Goal: Task Accomplishment & Management: Complete application form

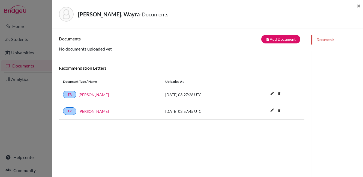
click at [359, 6] on span "×" at bounding box center [359, 6] width 4 height 8
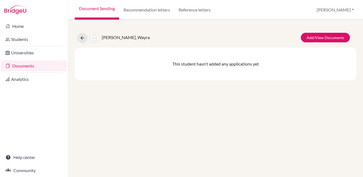
click at [34, 66] on link "Documents" at bounding box center [34, 65] width 66 height 11
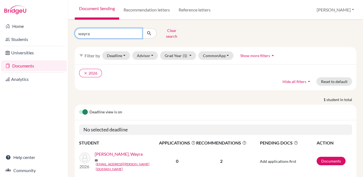
click at [137, 30] on input "wayra" at bounding box center [109, 33] width 68 height 10
type input "minjae"
click at [148, 33] on icon "submit" at bounding box center [149, 33] width 5 height 5
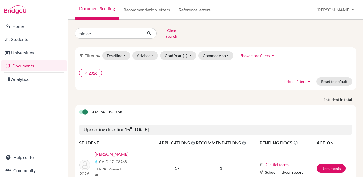
click at [106, 151] on link "Kim, Minjae" at bounding box center [112, 154] width 34 height 7
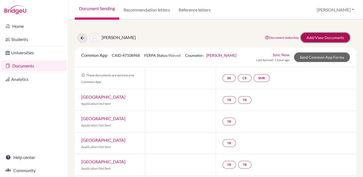
click at [316, 37] on link "Add/View Documents" at bounding box center [325, 38] width 49 height 10
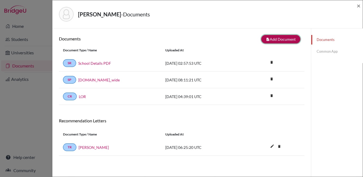
click at [276, 39] on button "note_add Add Document" at bounding box center [280, 39] width 39 height 8
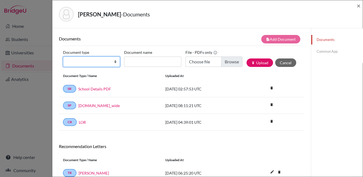
click at [94, 59] on select "Change explanation for Common App reports Counselor recommendation Internationa…" at bounding box center [91, 61] width 57 height 10
select select "2"
click at [63, 56] on select "Change explanation for Common App reports Counselor recommendation Internationa…" at bounding box center [91, 61] width 57 height 10
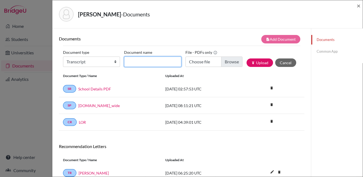
click at [143, 61] on input "Document name" at bounding box center [152, 61] width 57 height 10
type input "INitialTranscriptPGs"
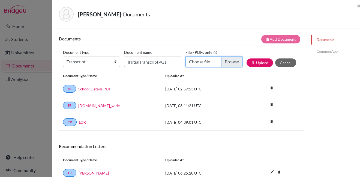
click at [232, 60] on input "Choose file" at bounding box center [214, 61] width 57 height 10
type input "C:\fakepath\Kim, Minjae - InitialTranscript with PG.pdf"
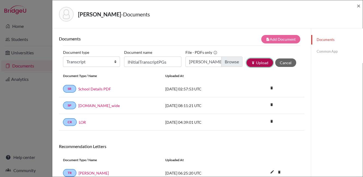
click at [256, 61] on button "publish Upload" at bounding box center [260, 62] width 26 height 8
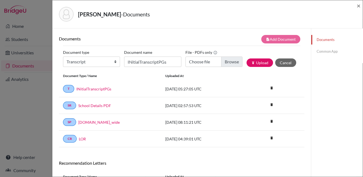
click at [320, 51] on link "Common App" at bounding box center [337, 52] width 52 height 10
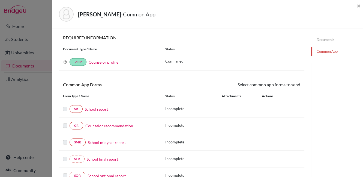
click at [95, 109] on link "School report" at bounding box center [96, 109] width 23 height 6
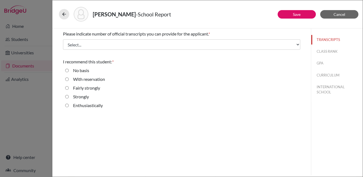
click at [67, 105] on input "Enthusiastically" at bounding box center [67, 105] width 4 height 7
radio input "true"
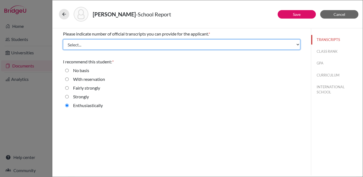
click at [129, 43] on select "Select... 1 2 3 4" at bounding box center [181, 44] width 237 height 10
select select "1"
click at [63, 39] on select "Select... 1 2 3 4" at bounding box center [181, 44] width 237 height 10
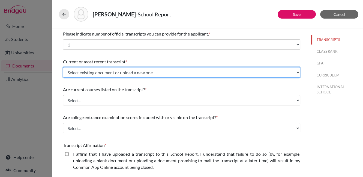
click at [166, 71] on select "Select existing document or upload a new one INitialTranscriptPGs Upload New Fi…" at bounding box center [181, 72] width 237 height 10
select select "688863"
click at [63, 67] on select "Select existing document or upload a new one INitialTranscriptPGs Upload New Fi…" at bounding box center [181, 72] width 237 height 10
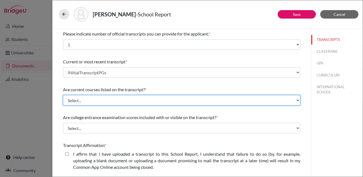
click at [163, 99] on select "Select... Yes No" at bounding box center [181, 100] width 237 height 10
select select "0"
click at [63, 95] on select "Select... Yes No" at bounding box center [181, 100] width 237 height 10
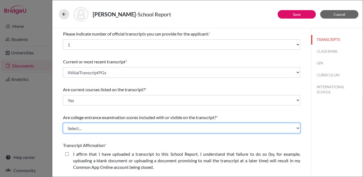
click at [167, 130] on select "Select... Yes No" at bounding box center [181, 128] width 237 height 10
select select "1"
click at [63, 123] on select "Select... Yes No" at bounding box center [181, 128] width 237 height 10
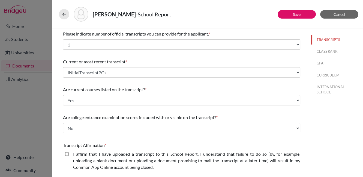
click at [67, 154] on closed\ "I affirm that I have uploaded a transcript to this School Report. I understand …" at bounding box center [67, 154] width 4 height 7
checkbox closed\ "true"
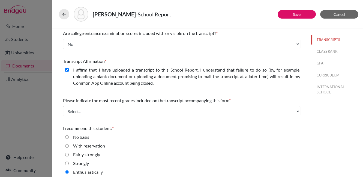
scroll to position [88, 0]
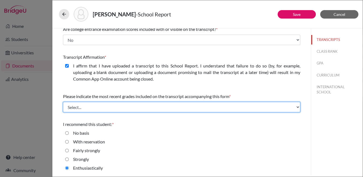
click at [232, 107] on select "Select... Final junior year grades 1st Quarter senior year grades 2nd Quarter/1…" at bounding box center [181, 107] width 237 height 10
select select "0"
click at [63, 102] on select "Select... Final junior year grades 1st Quarter senior year grades 2nd Quarter/1…" at bounding box center [181, 107] width 237 height 10
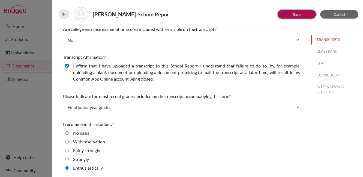
click at [298, 15] on link "Save" at bounding box center [297, 14] width 8 height 5
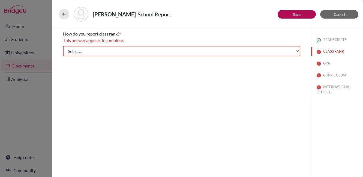
scroll to position [0, 0]
click at [273, 52] on select "Select... Exact Decile Quintile Quartile None" at bounding box center [181, 51] width 237 height 10
select select "5"
click at [63, 46] on select "Select... Exact Decile Quintile Quartile None" at bounding box center [181, 51] width 237 height 10
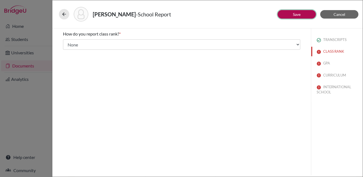
click at [304, 15] on button "Save" at bounding box center [297, 14] width 38 height 8
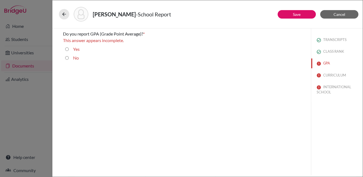
click at [67, 58] on input "No" at bounding box center [67, 58] width 4 height 7
radio input "true"
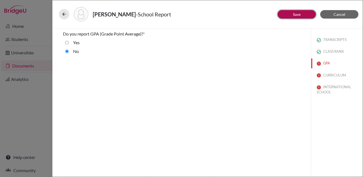
click at [288, 15] on button "Save" at bounding box center [297, 14] width 38 height 8
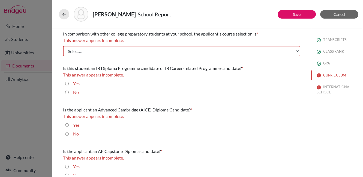
click at [68, 83] on input "Yes" at bounding box center [67, 83] width 4 height 7
radio input "true"
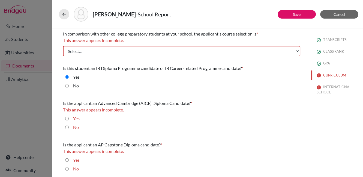
click at [66, 127] on input "No" at bounding box center [67, 127] width 4 height 7
radio input "true"
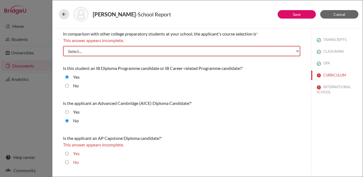
click at [67, 162] on input "No" at bounding box center [67, 162] width 4 height 7
radio input "true"
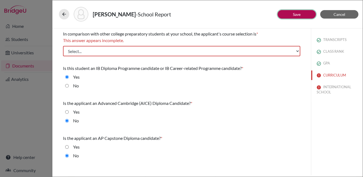
click at [298, 14] on link "Save" at bounding box center [297, 14] width 8 height 5
click at [217, 51] on select "Select... Less than demanding Average Demanding Very demanding Most demanding P…" at bounding box center [181, 51] width 237 height 10
click at [63, 46] on select "Select... Less than demanding Average Demanding Very demanding Most demanding P…" at bounding box center [181, 51] width 237 height 10
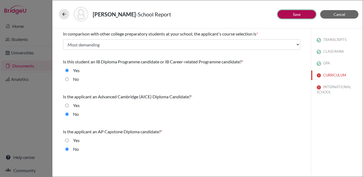
click at [286, 14] on button "Save" at bounding box center [297, 14] width 38 height 8
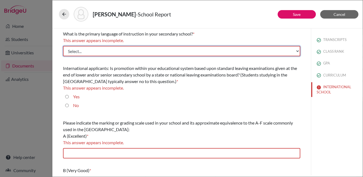
click at [163, 51] on select "Select... Albanian Arabic Armenian Assamese Azerbaijani Belarusian Bengali Bulg…" at bounding box center [181, 51] width 237 height 10
select select "14"
click at [63, 46] on select "Select... Albanian Arabic Armenian Assamese Azerbaijani Belarusian Bengali Bulg…" at bounding box center [181, 51] width 237 height 10
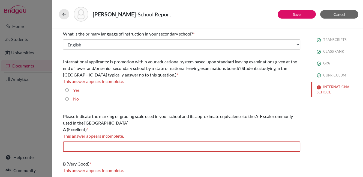
click at [67, 98] on input "No" at bounding box center [67, 98] width 4 height 7
radio input "true"
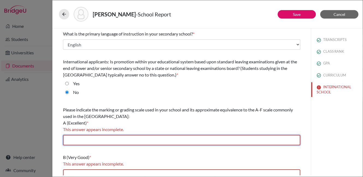
click at [124, 141] on input "text" at bounding box center [181, 140] width 237 height 10
type input "7"
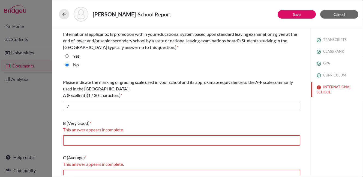
scroll to position [41, 0]
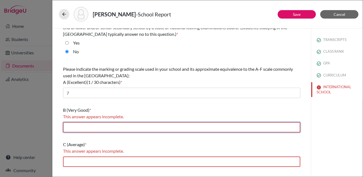
click at [94, 125] on input "text" at bounding box center [181, 127] width 237 height 10
type input "5-6"
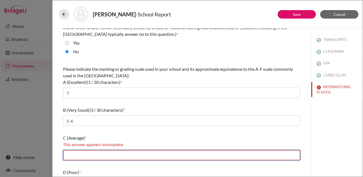
click at [90, 155] on input "text" at bounding box center [181, 155] width 237 height 10
type input "4"
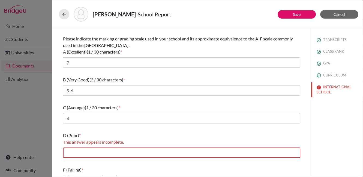
scroll to position [73, 0]
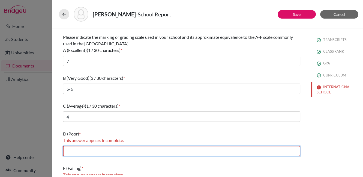
click at [107, 151] on input "text" at bounding box center [181, 151] width 237 height 10
type input "2-3"
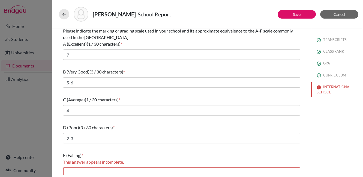
scroll to position [83, 0]
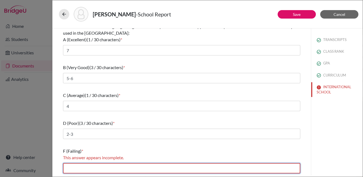
click at [138, 165] on input "text" at bounding box center [181, 168] width 237 height 10
type input "0-1"
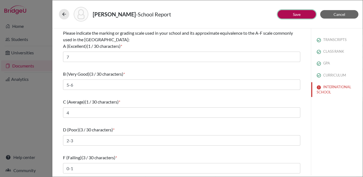
click at [301, 13] on button "Save" at bounding box center [297, 14] width 38 height 8
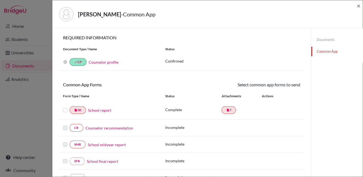
click at [108, 127] on link "Counselor recommendation" at bounding box center [109, 128] width 48 height 6
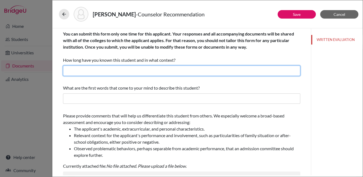
click at [122, 69] on input "text" at bounding box center [181, 70] width 237 height 10
type input "2 years"
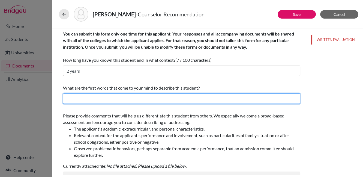
click at [113, 96] on input "text" at bounding box center [181, 98] width 237 height 10
type input "Exceptional, elite, personable"
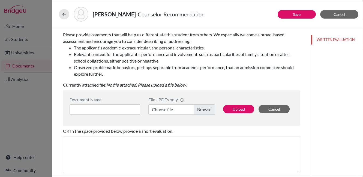
scroll to position [83, 0]
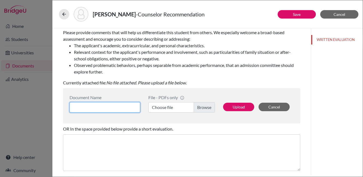
click at [95, 107] on input at bounding box center [105, 107] width 71 height 10
type input "LOR"
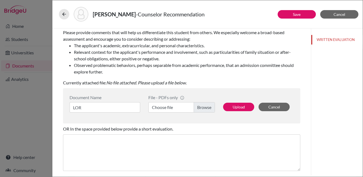
click at [199, 109] on label "Choose file" at bounding box center [181, 107] width 67 height 10
click at [199, 109] on input "Choose file" at bounding box center [181, 107] width 67 height 10
click at [241, 106] on button "Upload" at bounding box center [238, 107] width 31 height 8
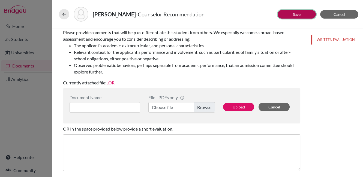
click at [300, 15] on link "Save" at bounding box center [297, 14] width 8 height 5
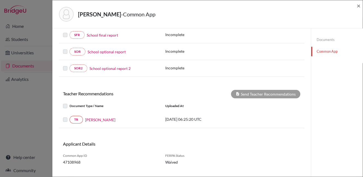
scroll to position [129, 0]
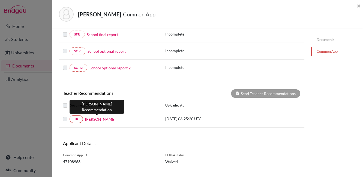
click at [104, 119] on link "Naeem Ashraf" at bounding box center [100, 119] width 30 height 6
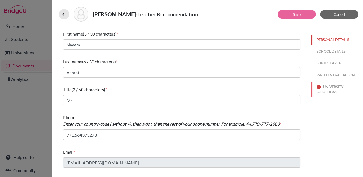
click at [326, 89] on button "UNIVERSITY SELECTIONS" at bounding box center [337, 89] width 52 height 15
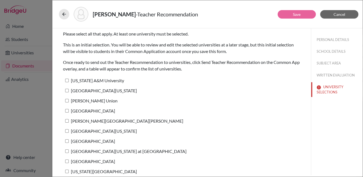
click at [68, 90] on input "University of Texas at Austin" at bounding box center [67, 91] width 4 height 4
checkbox input "true"
click at [66, 151] on input "University of North Carolina at Chapel Hill" at bounding box center [67, 151] width 4 height 4
checkbox input "true"
click at [292, 14] on button "Save" at bounding box center [297, 14] width 38 height 8
